Goal: Find specific page/section: Find specific page/section

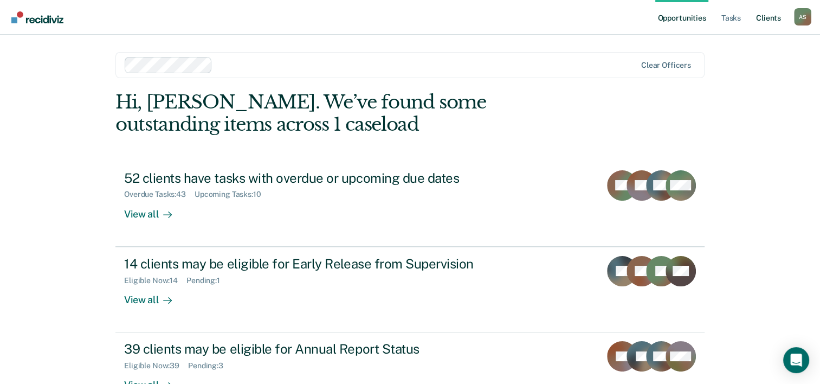
click at [771, 22] on link "Client s" at bounding box center [767, 17] width 29 height 35
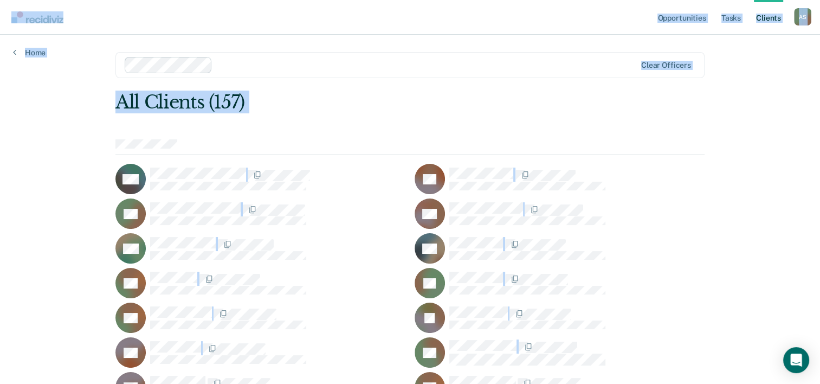
drag, startPoint x: 8, startPoint y: 5, endPoint x: 695, endPoint y: 296, distance: 745.9
click at [636, 174] on div at bounding box center [576, 174] width 255 height 14
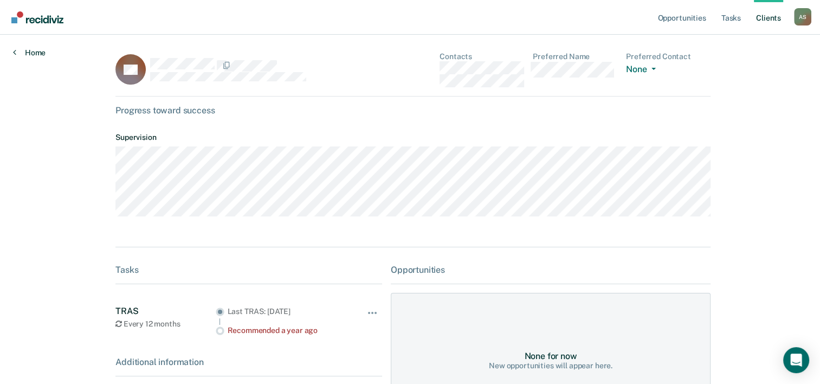
click at [15, 53] on icon at bounding box center [14, 52] width 3 height 9
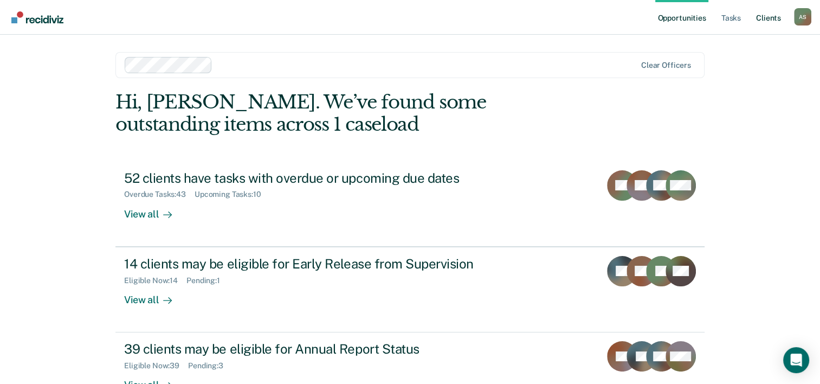
click at [759, 21] on link "Client s" at bounding box center [767, 17] width 29 height 35
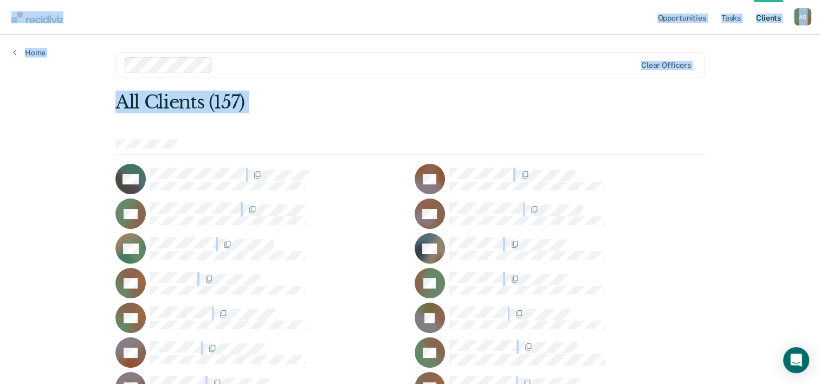
drag, startPoint x: 1, startPoint y: 2, endPoint x: 813, endPoint y: 391, distance: 900.8
click at [813, 383] on html "Looks like you’re using Internet Explorer 11. For faster loading and a better e…" at bounding box center [410, 192] width 820 height 384
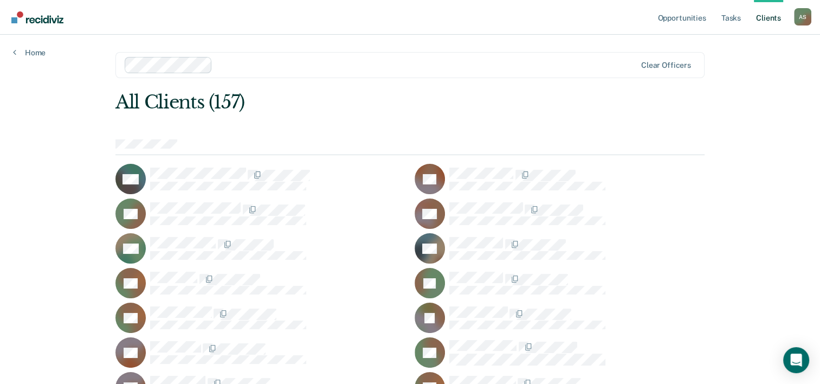
click at [338, 110] on div "All Clients (157)" at bounding box center [350, 102] width 471 height 22
